Goal: Task Accomplishment & Management: Use online tool/utility

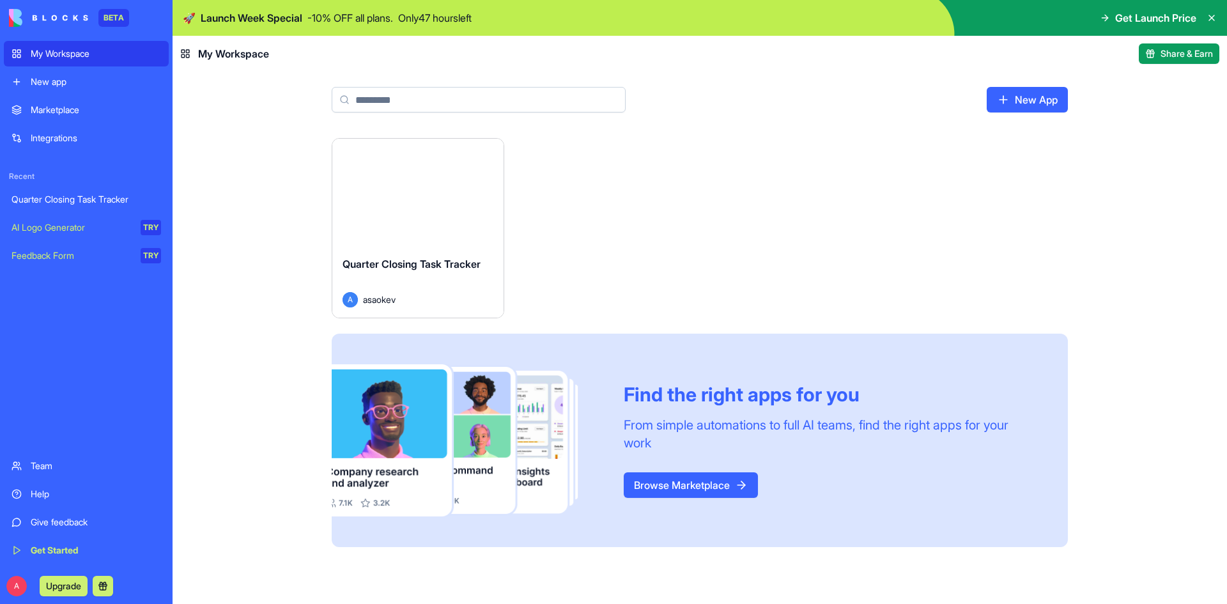
click at [415, 194] on button "Launch" at bounding box center [418, 193] width 96 height 26
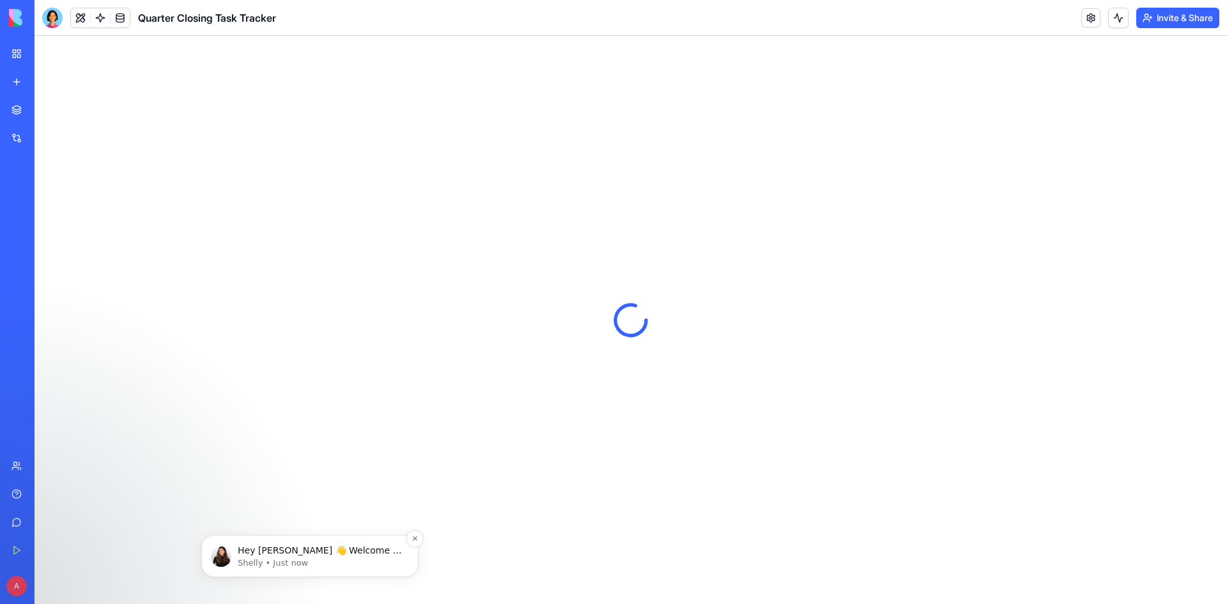
click at [302, 483] on p "Hey asaokev 👋 Welcome to Blocks 🙌 I'm here if you have any questions!" at bounding box center [320, 551] width 165 height 13
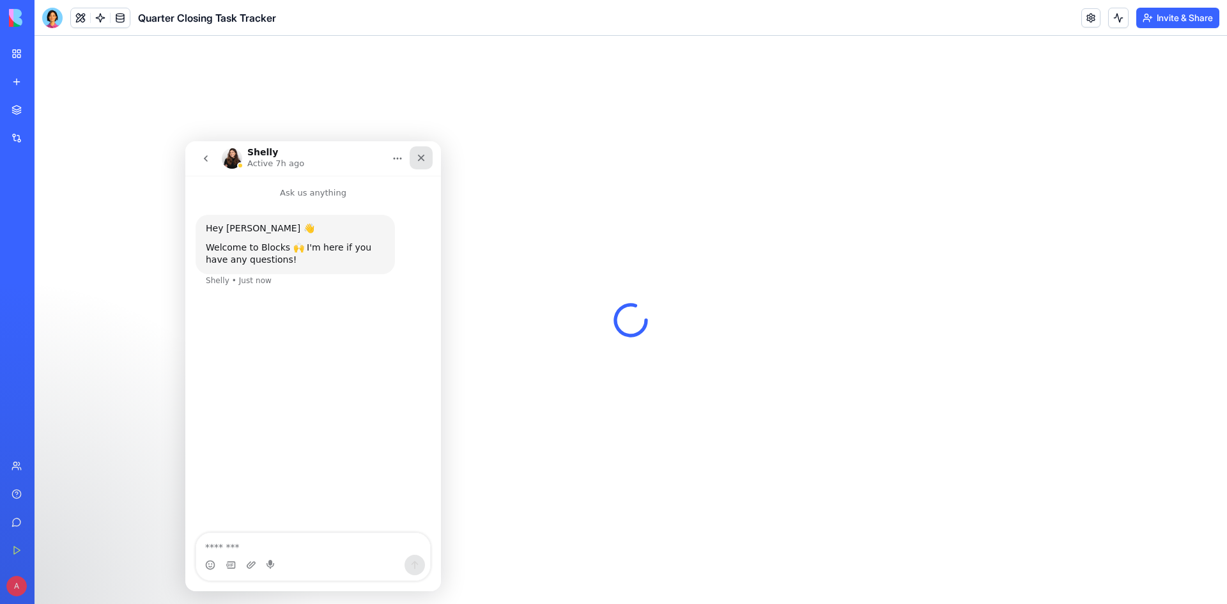
click at [417, 159] on icon "Close" at bounding box center [421, 158] width 10 height 10
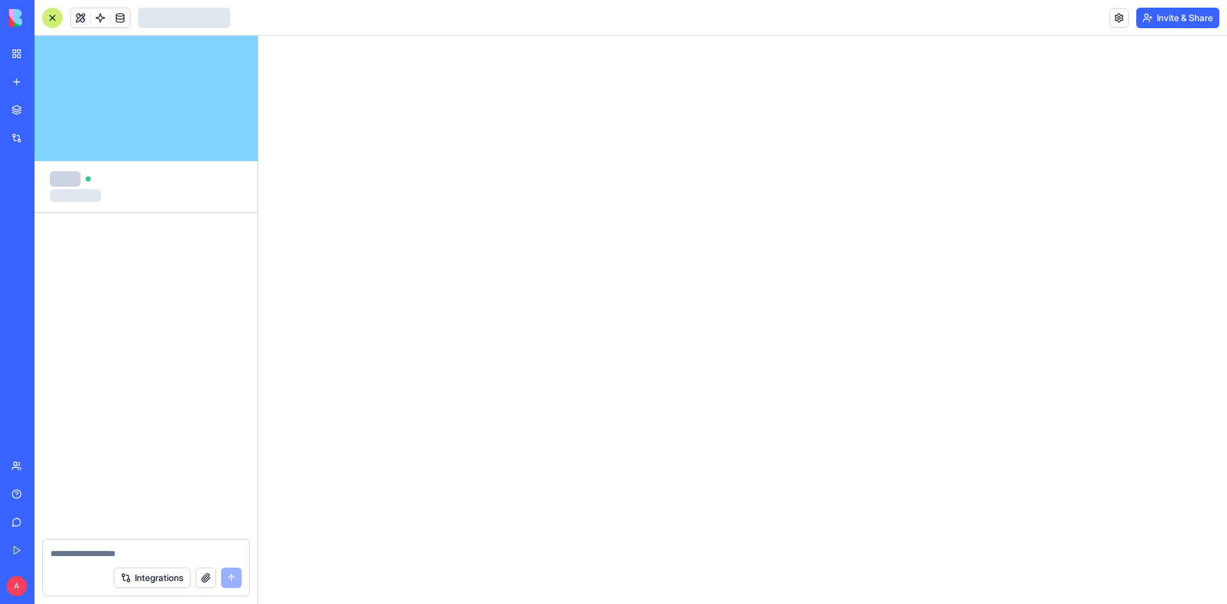
scroll to position [316, 0]
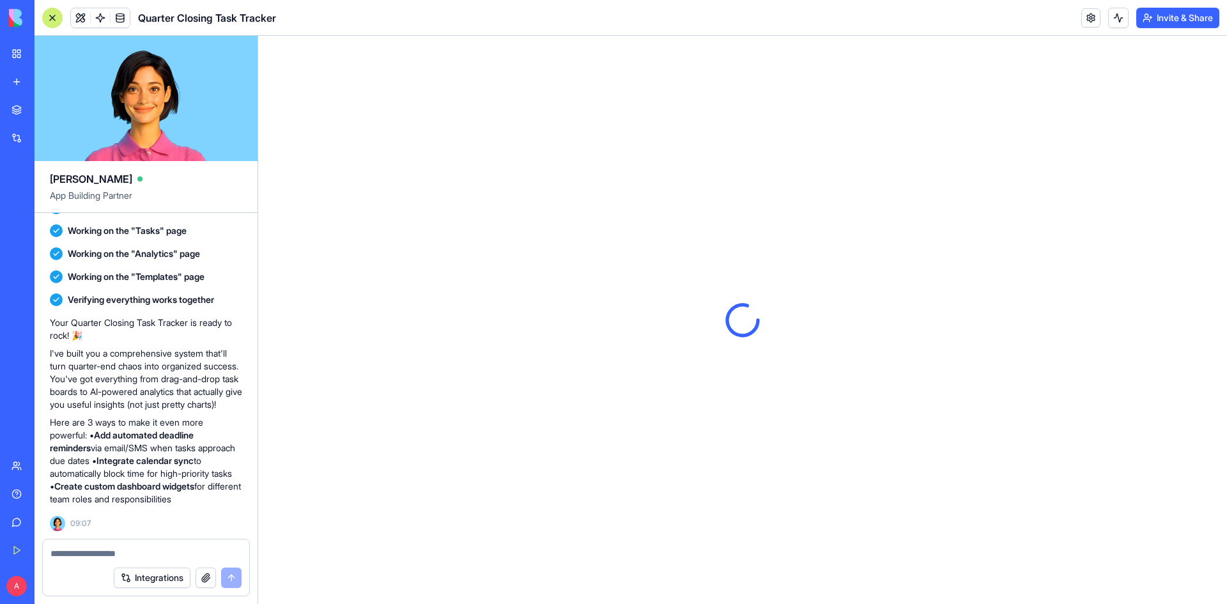
click at [40, 54] on div "My Workspace" at bounding box center [39, 53] width 17 height 13
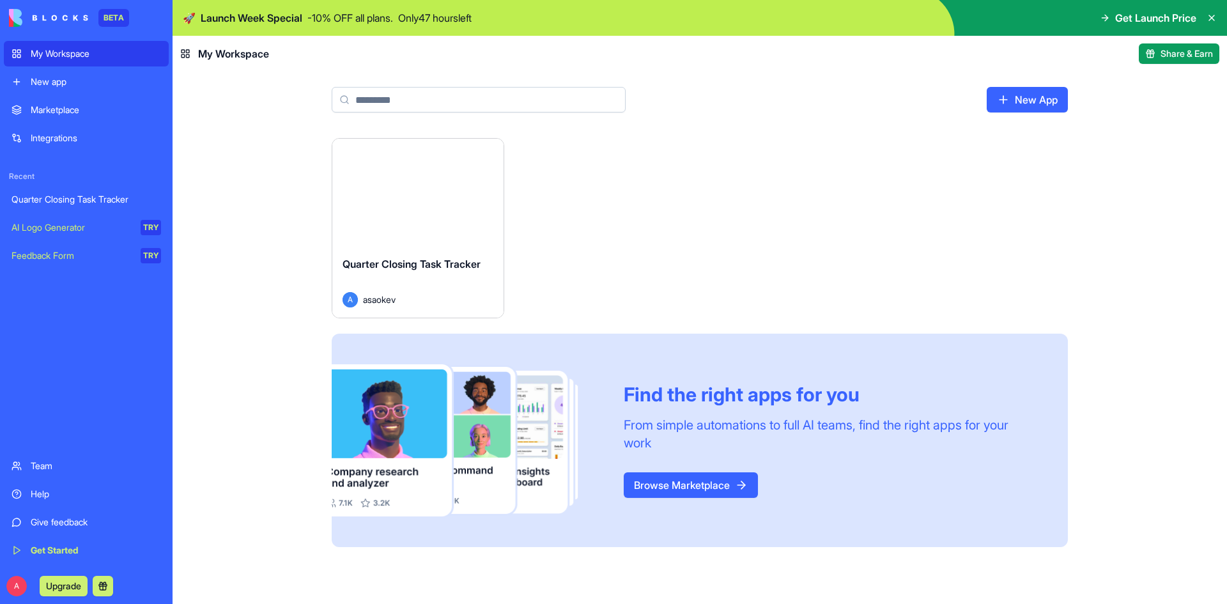
click at [416, 194] on button "Launch" at bounding box center [418, 193] width 96 height 26
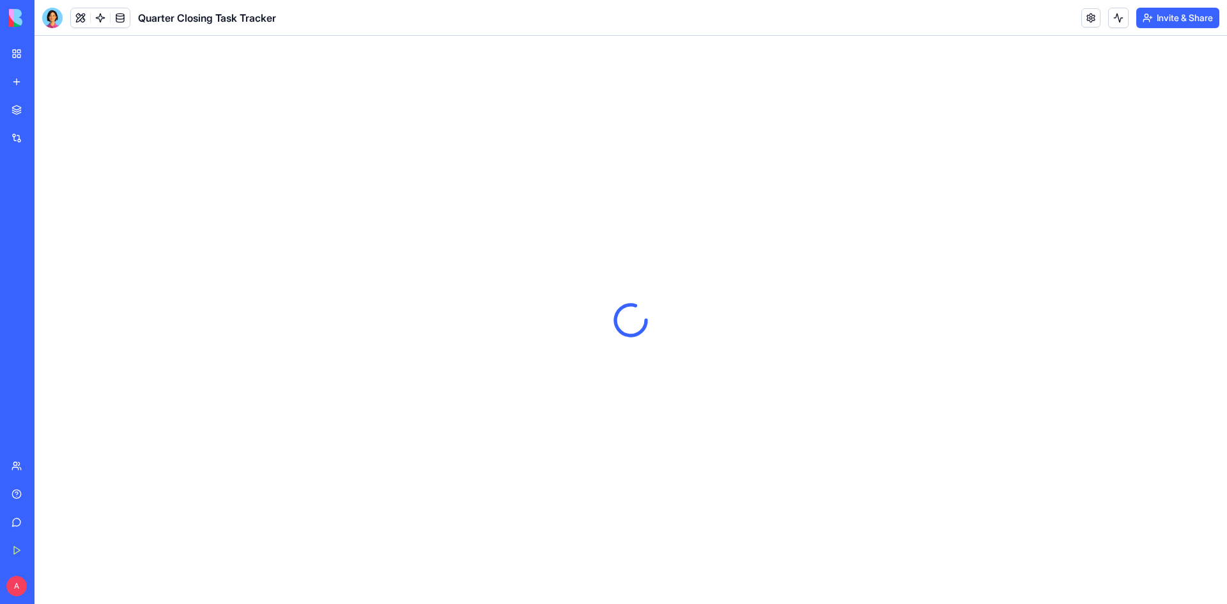
click at [15, 50] on link "My Workspace" at bounding box center [29, 54] width 51 height 26
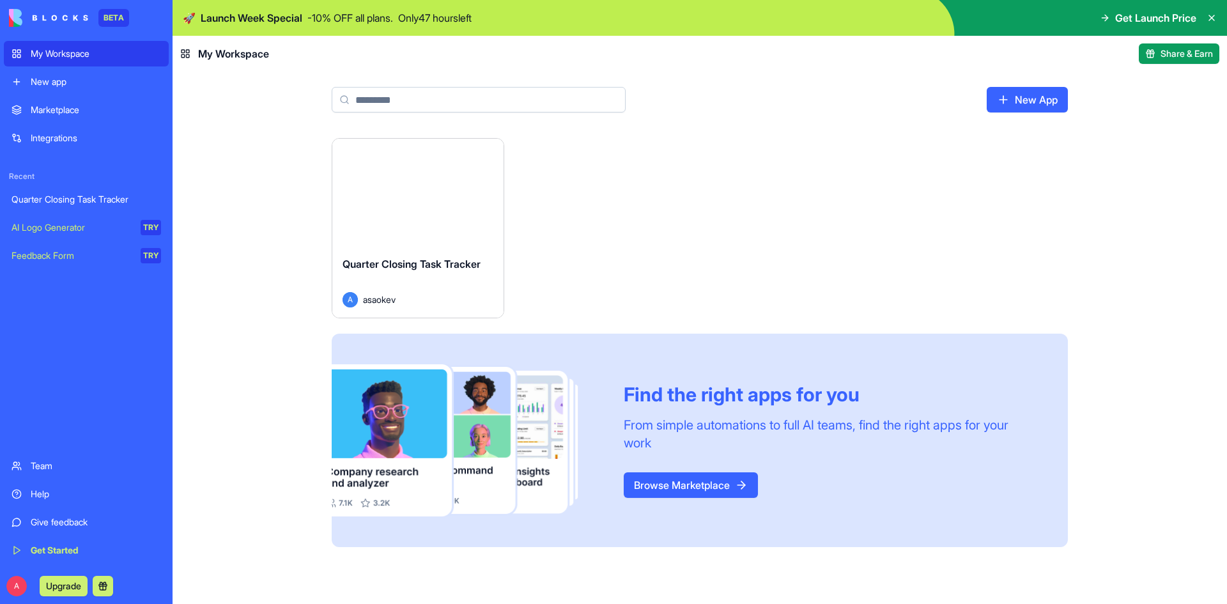
click at [426, 192] on button "Launch" at bounding box center [418, 193] width 96 height 26
